Goal: Obtain resource: Download file/media

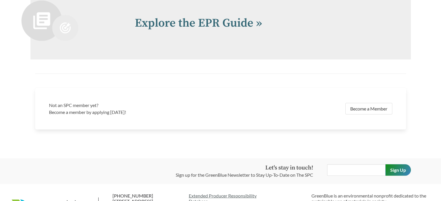
scroll to position [1159, 0]
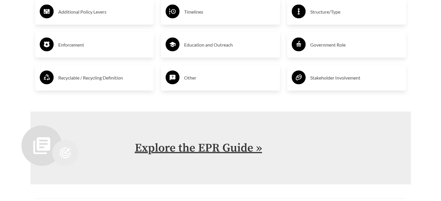
click at [189, 145] on link "Explore the EPR Guide »" at bounding box center [198, 148] width 127 height 14
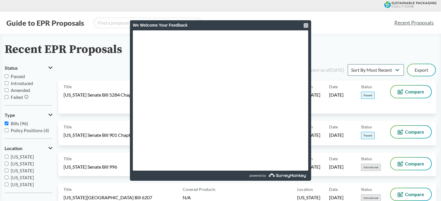
click at [307, 25] on div at bounding box center [305, 25] width 5 height 5
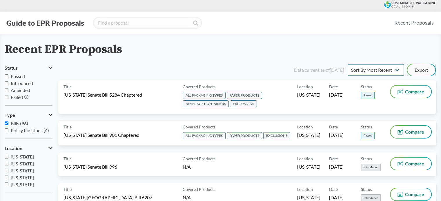
click at [418, 67] on button "Export" at bounding box center [421, 70] width 28 height 12
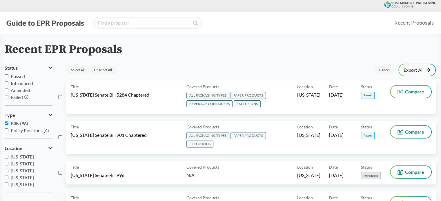
click at [428, 70] on icon at bounding box center [428, 70] width 5 height 5
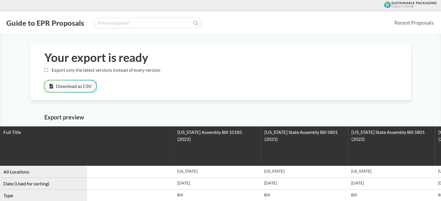
click at [62, 87] on button "Download as CSV" at bounding box center [70, 87] width 52 height 12
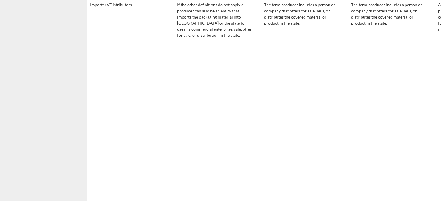
scroll to position [2145, 0]
